Goal: Complete application form: Complete application form

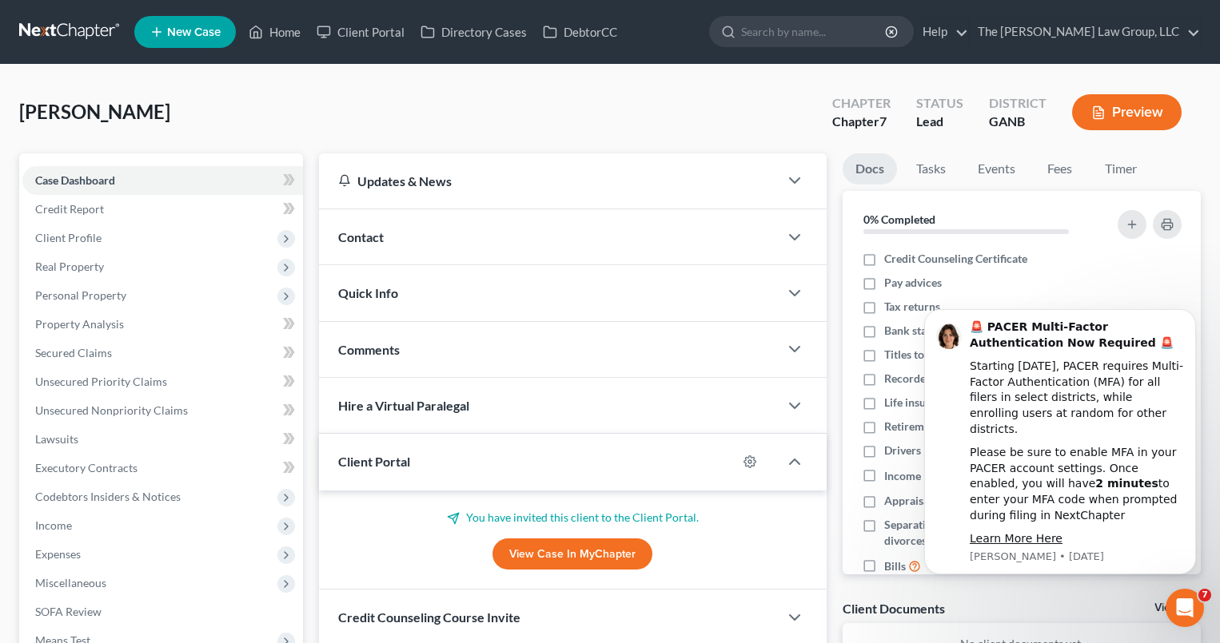
click at [207, 41] on link "New Case" at bounding box center [185, 32] width 102 height 32
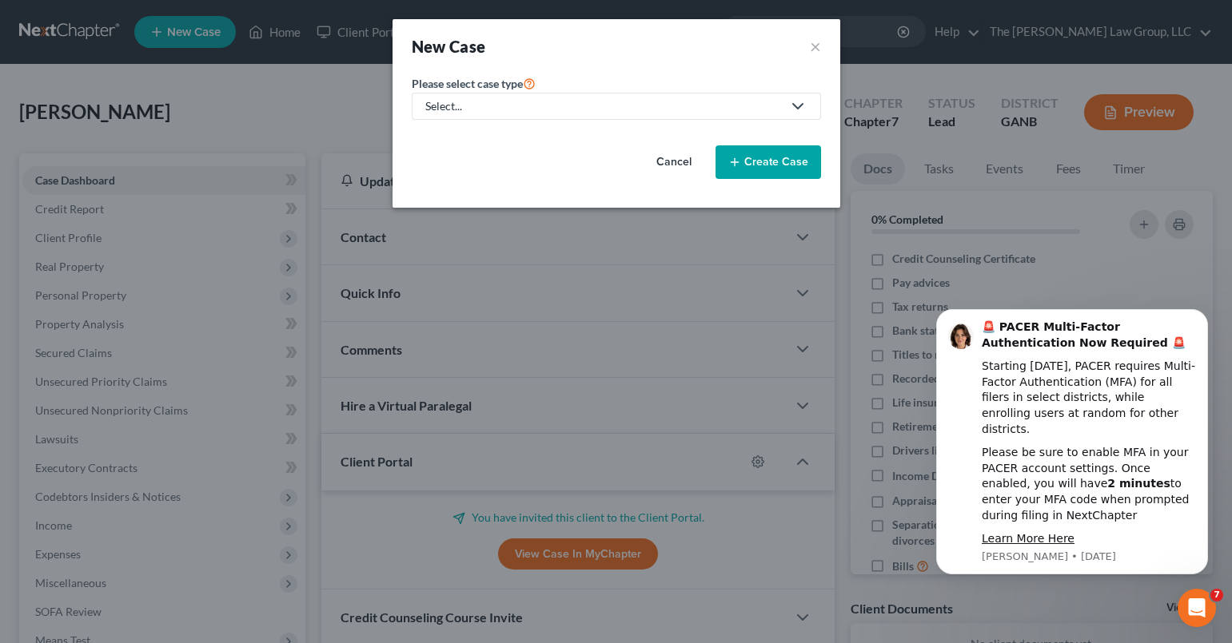
click at [683, 107] on div "Select..." at bounding box center [603, 106] width 356 height 16
click at [504, 131] on div "Bankruptcy" at bounding box center [488, 138] width 123 height 16
select select "19"
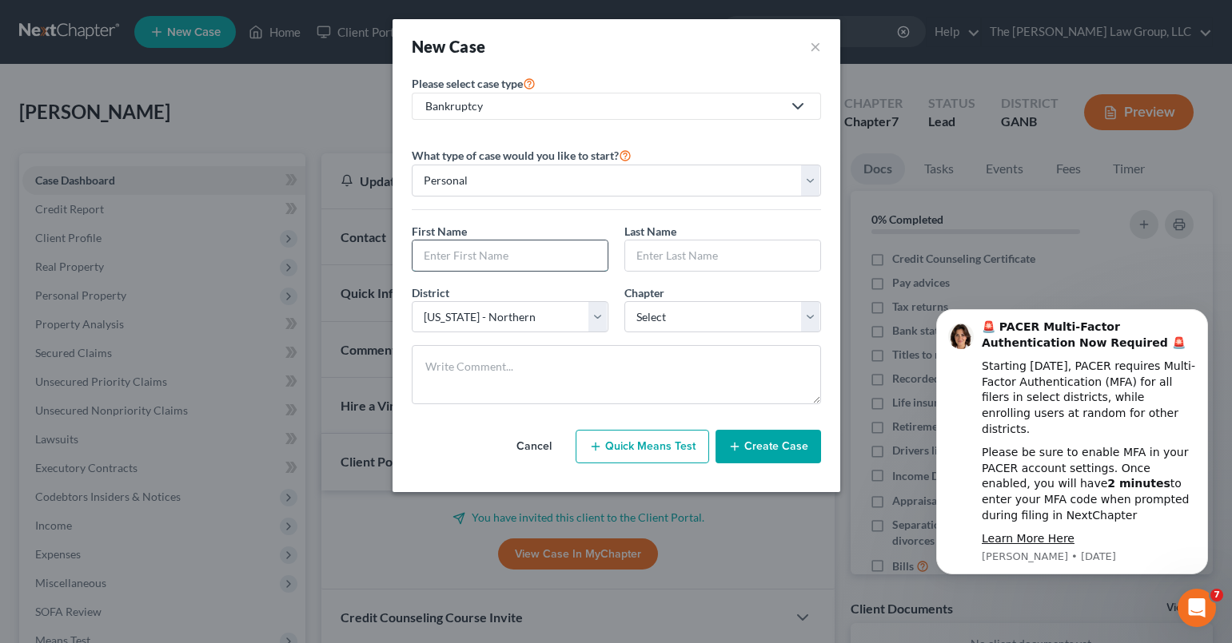
click at [549, 264] on input "text" at bounding box center [509, 256] width 195 height 30
type input "[PERSON_NAME]"
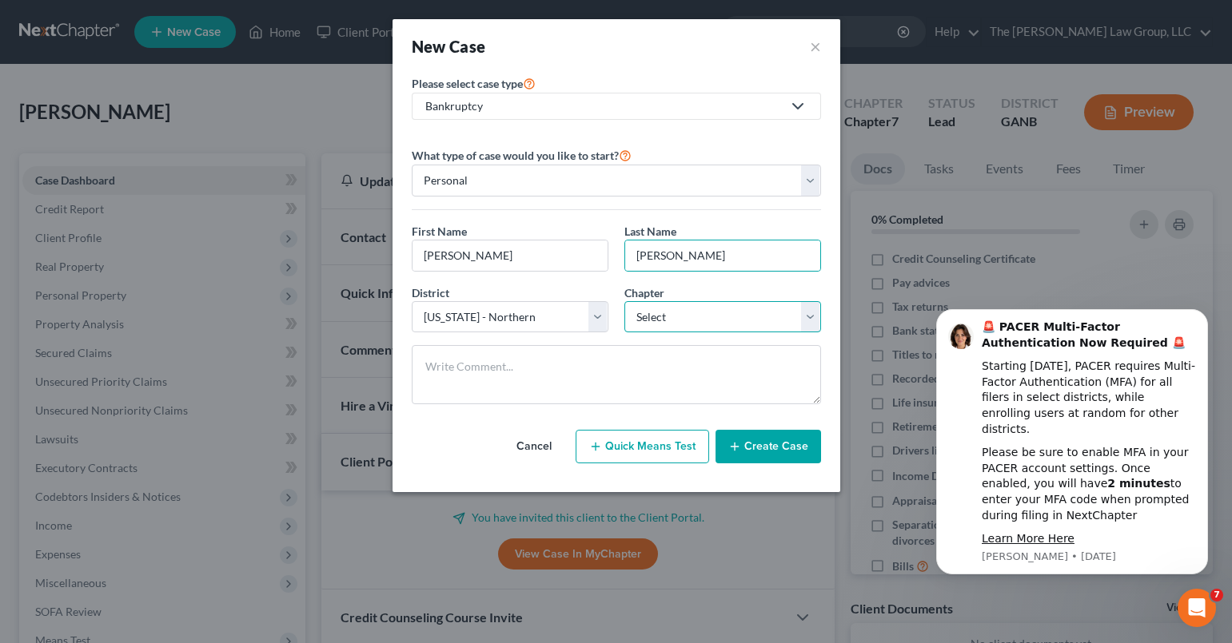
click at [691, 316] on select "Select 7 11 12 13" at bounding box center [722, 317] width 197 height 32
select select "3"
click at [624, 301] on select "Select 7 11 12 13" at bounding box center [722, 317] width 197 height 32
click at [738, 447] on line "button" at bounding box center [734, 447] width 7 height 0
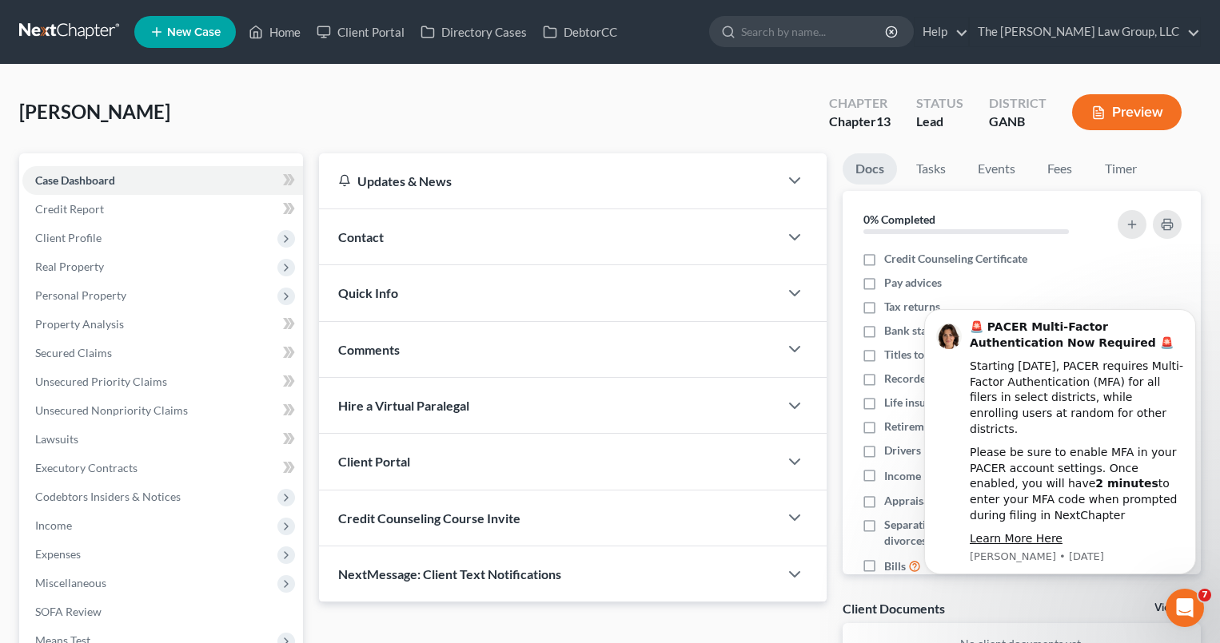
click at [521, 464] on div "Client Portal" at bounding box center [549, 461] width 460 height 55
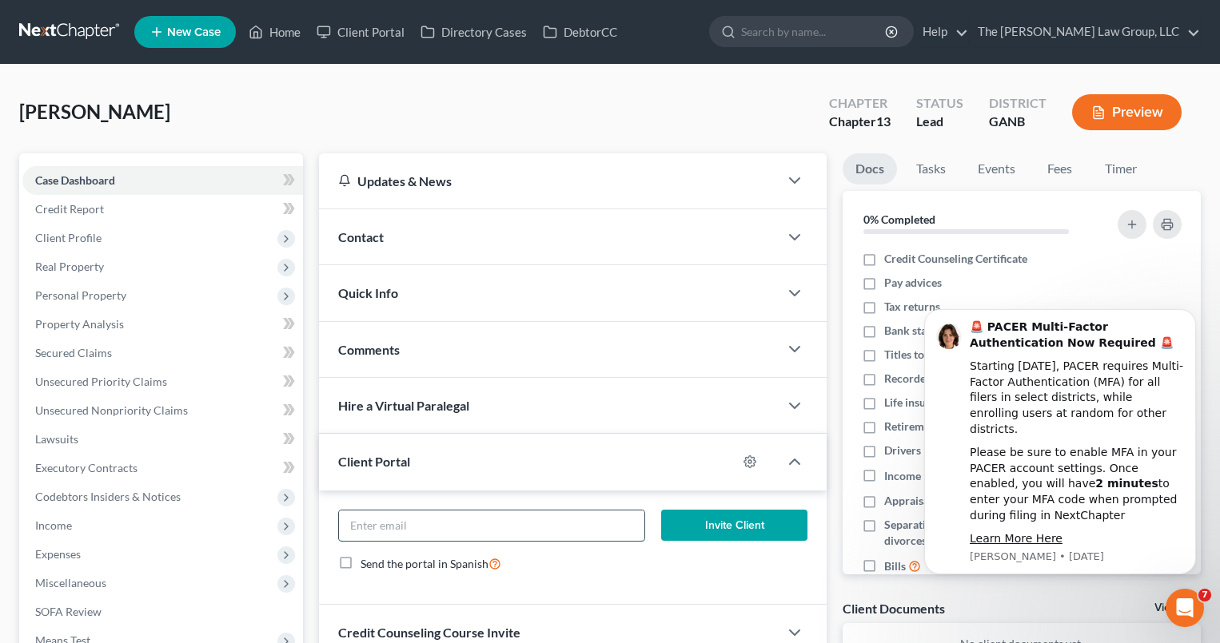
click at [561, 517] on input "email" at bounding box center [492, 526] width 306 height 30
type input "[EMAIL_ADDRESS][DOMAIN_NAME]"
click at [751, 532] on button "Invite Client" at bounding box center [733, 526] width 145 height 32
